Goal: Navigation & Orientation: Find specific page/section

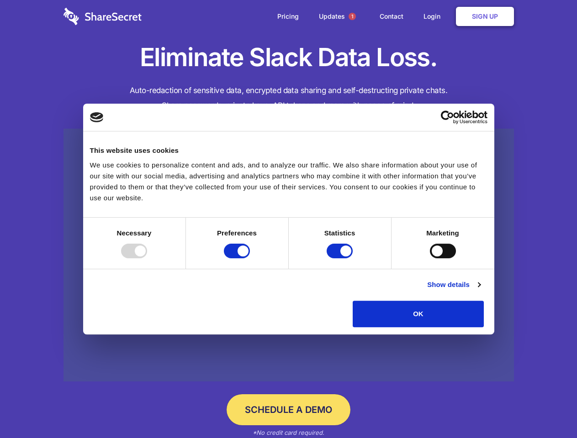
click at [147, 259] on div at bounding box center [134, 251] width 26 height 15
click at [250, 259] on input "Preferences" at bounding box center [237, 251] width 26 height 15
checkbox input "false"
click at [341, 259] on input "Statistics" at bounding box center [340, 251] width 26 height 15
checkbox input "false"
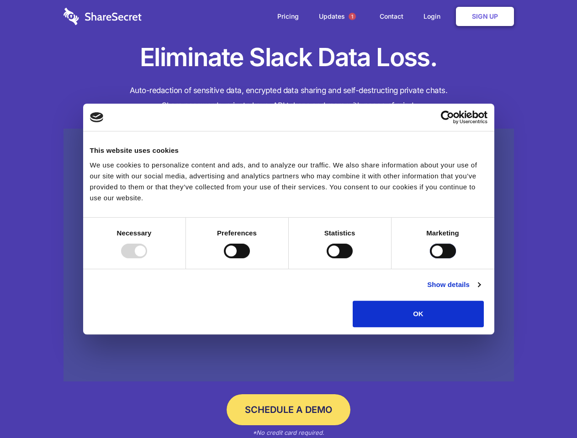
click at [430, 259] on input "Marketing" at bounding box center [443, 251] width 26 height 15
checkbox input "true"
click at [480, 290] on link "Show details" at bounding box center [453, 285] width 53 height 11
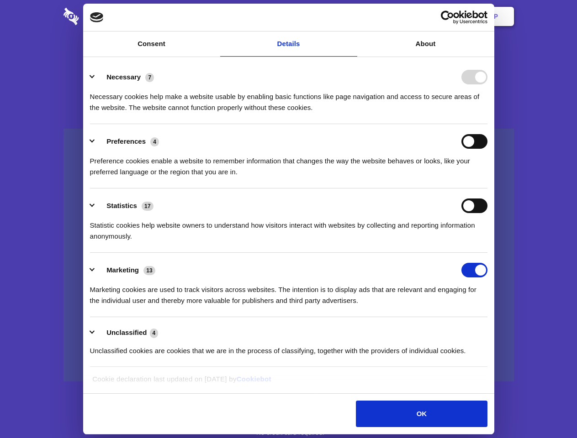
click at [487, 124] on li "Necessary 7 Necessary cookies help make a website usable by enabling basic func…" at bounding box center [288, 92] width 397 height 64
click at [352, 16] on span "1" at bounding box center [351, 16] width 7 height 7
